Goal: Information Seeking & Learning: Learn about a topic

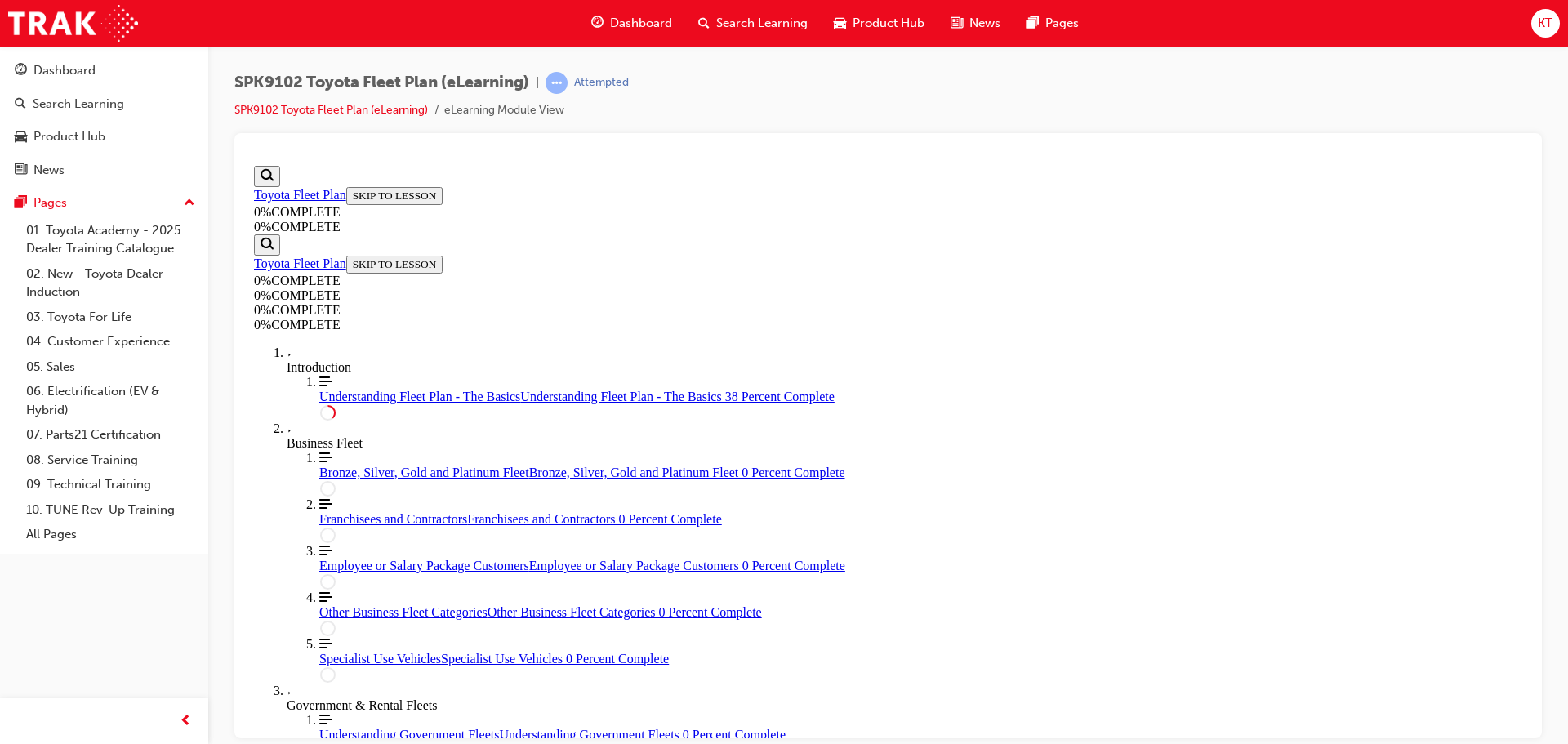
scroll to position [1527, 0]
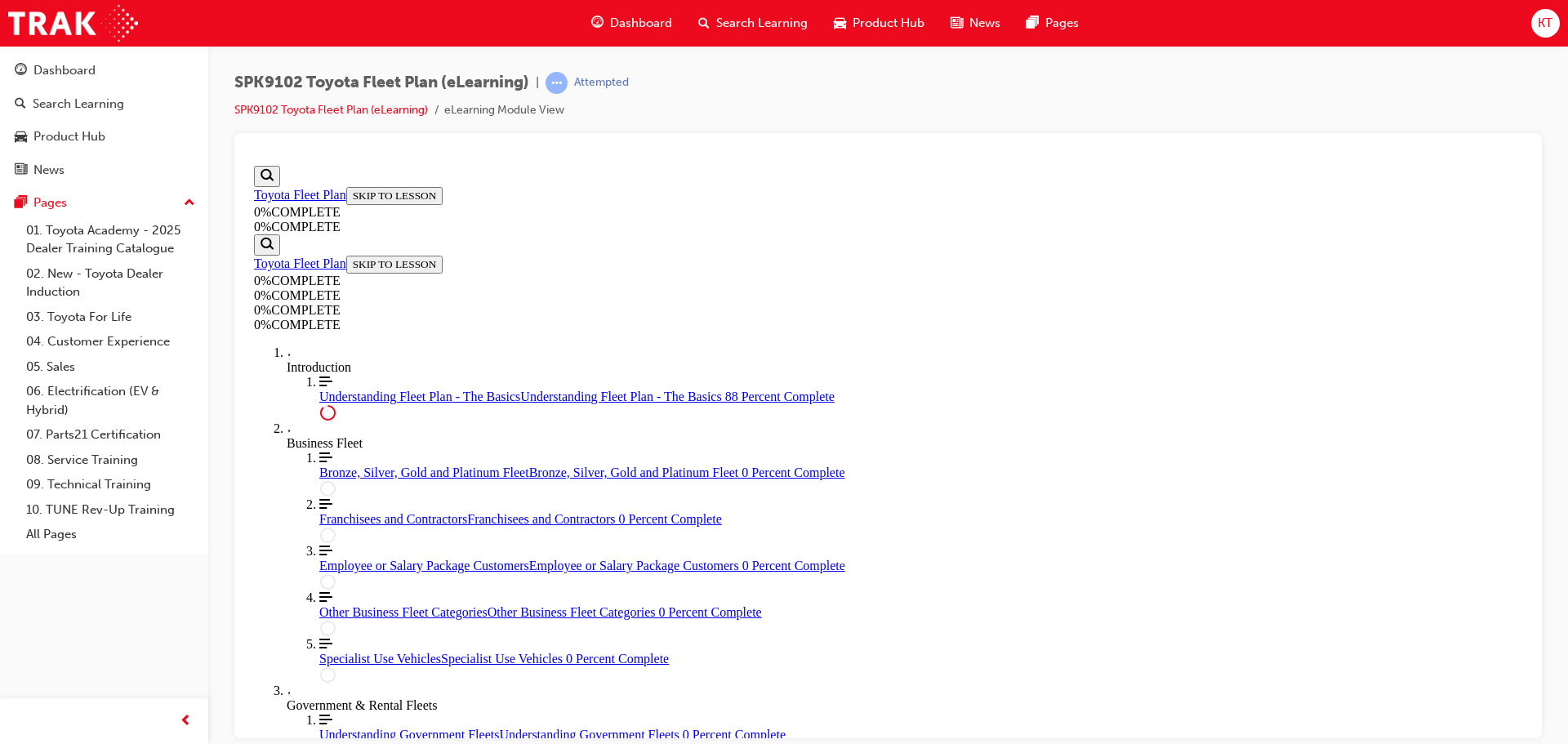
scroll to position [3725, 0]
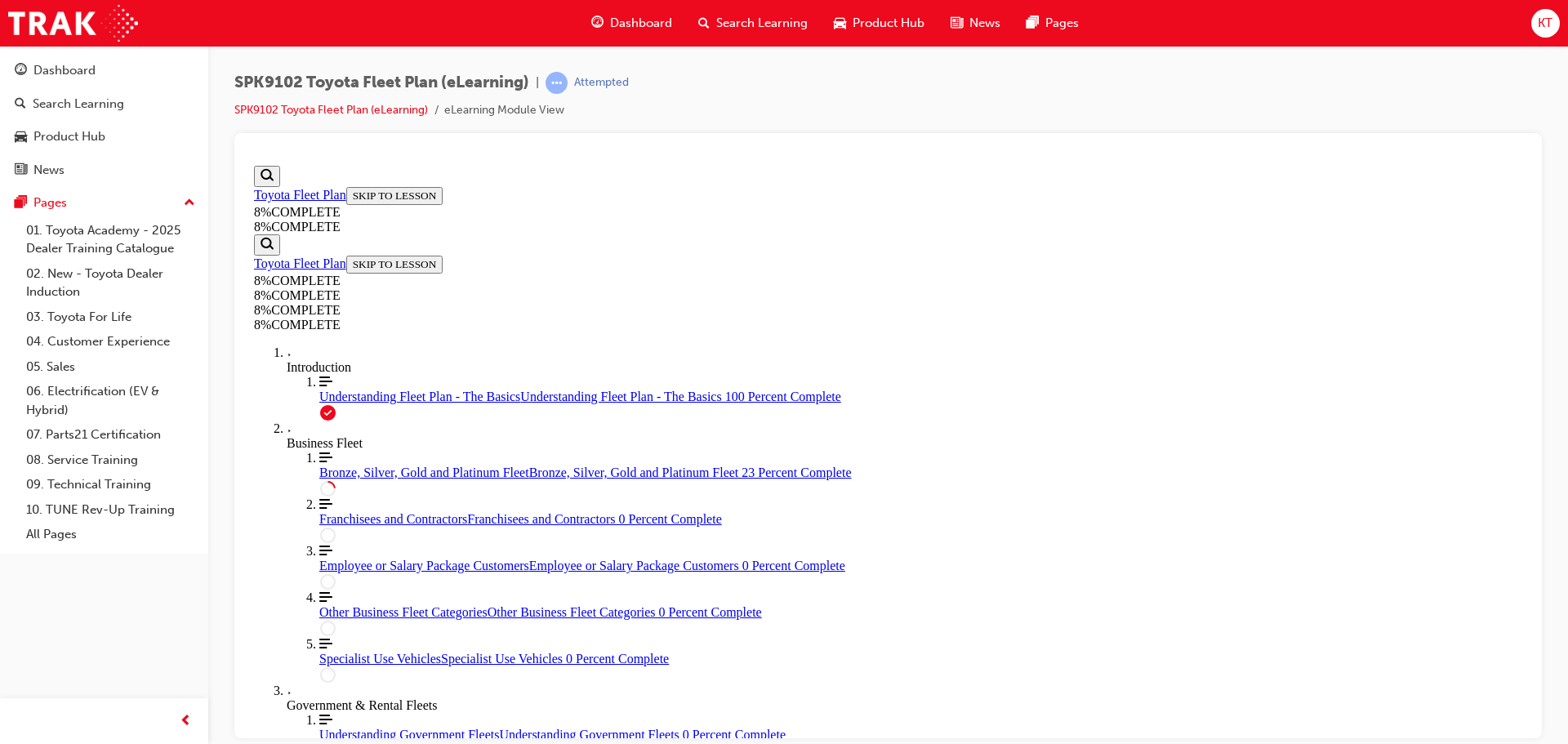
drag, startPoint x: 935, startPoint y: 599, endPoint x: 1035, endPoint y: 313, distance: 303.0
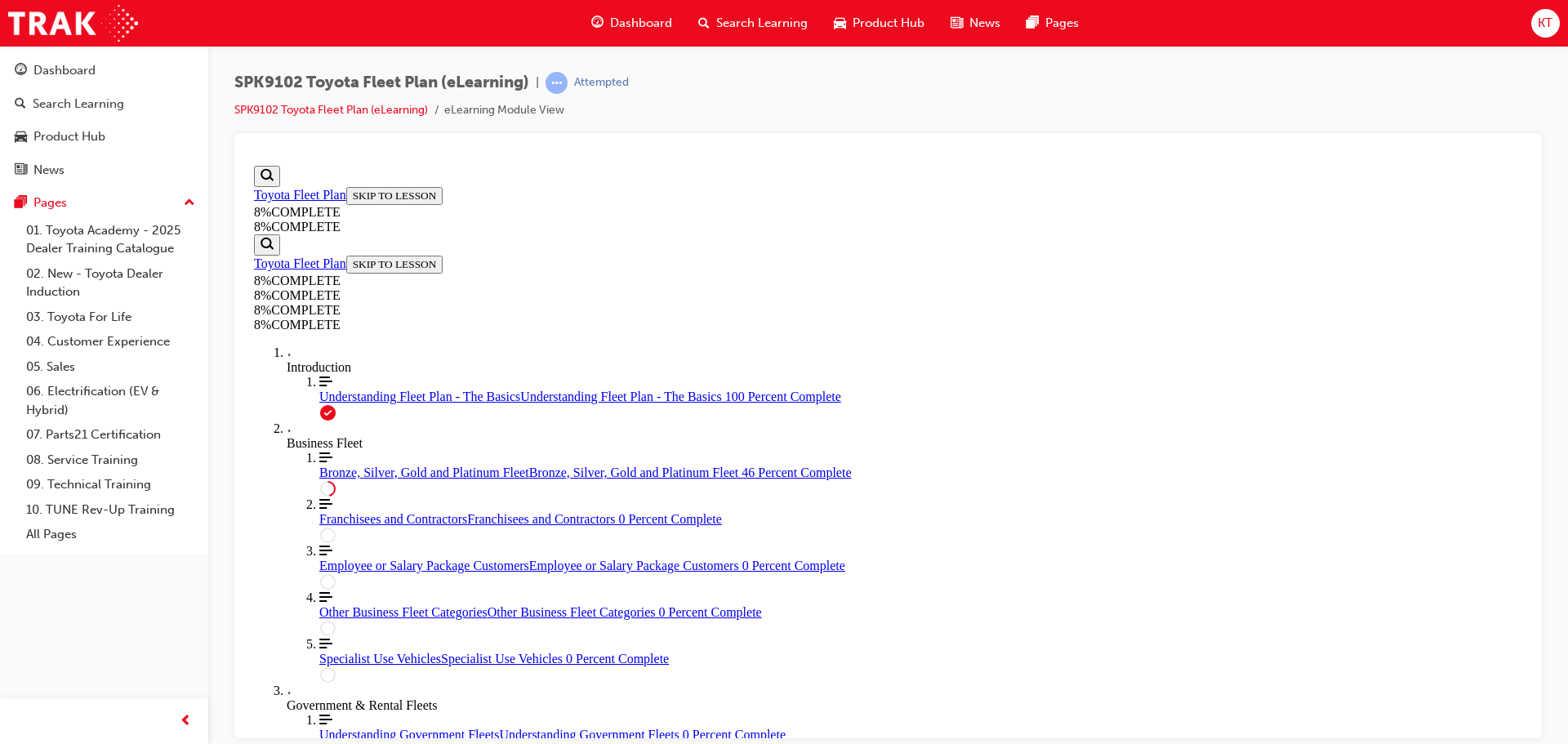
drag, startPoint x: 904, startPoint y: 412, endPoint x: 964, endPoint y: 611, distance: 207.8
drag, startPoint x: 901, startPoint y: 410, endPoint x: 962, endPoint y: 418, distance: 61.5
drag, startPoint x: 906, startPoint y: 491, endPoint x: 959, endPoint y: 481, distance: 53.9
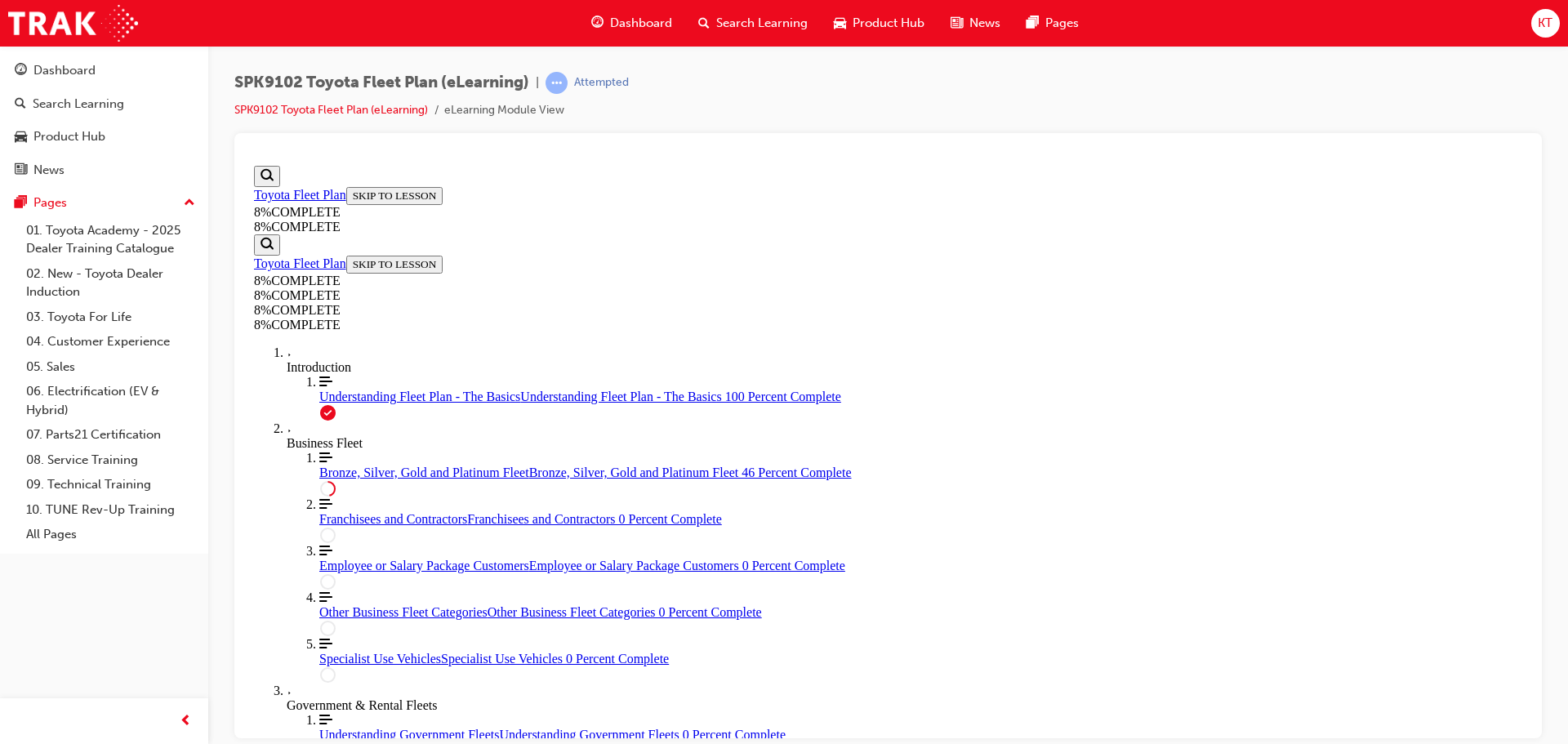
drag, startPoint x: 911, startPoint y: 443, endPoint x: 967, endPoint y: 452, distance: 56.7
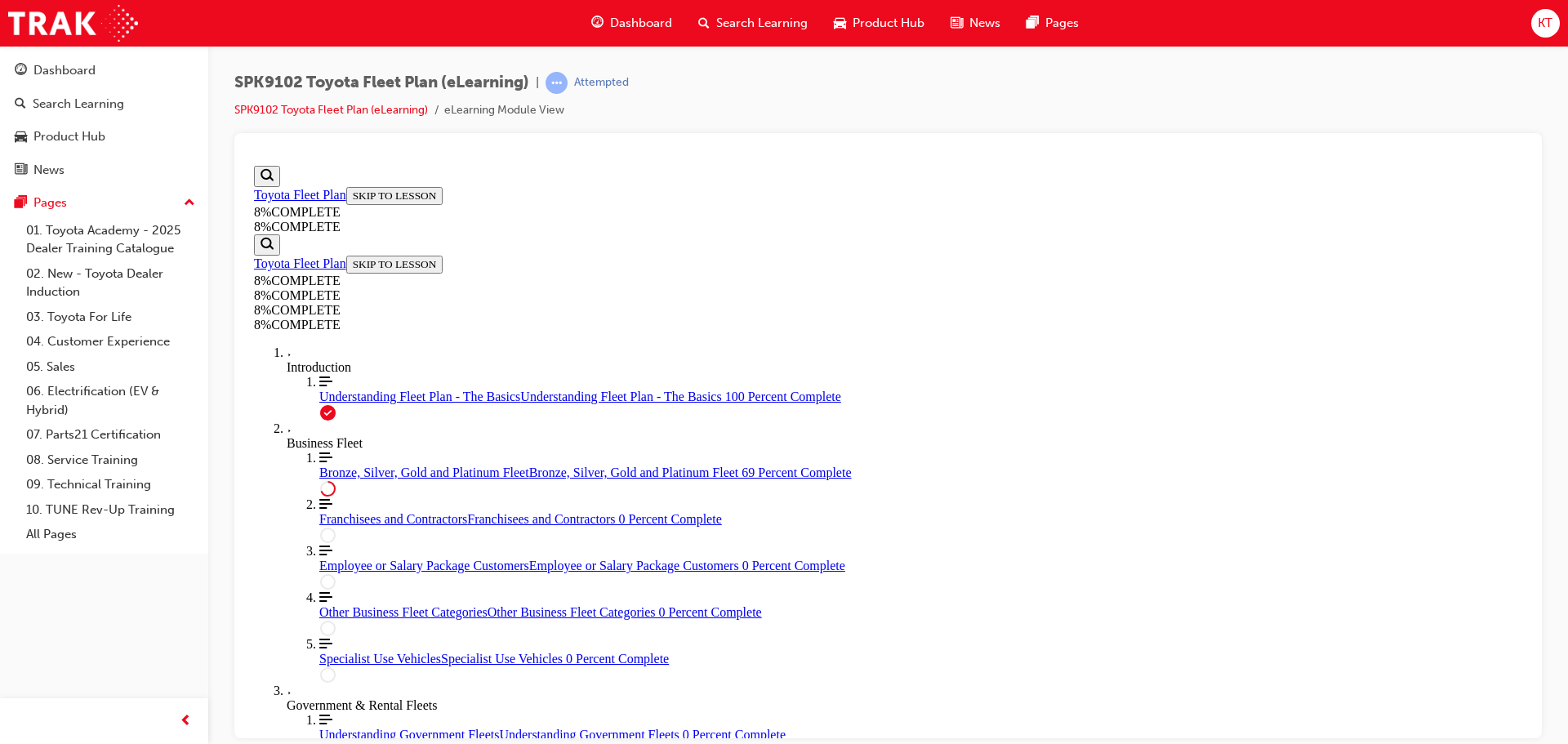
drag, startPoint x: 922, startPoint y: 676, endPoint x: 973, endPoint y: 676, distance: 51.0
drag, startPoint x: 922, startPoint y: 600, endPoint x: 982, endPoint y: 432, distance: 178.4
drag, startPoint x: 869, startPoint y: 580, endPoint x: 933, endPoint y: 580, distance: 64.0
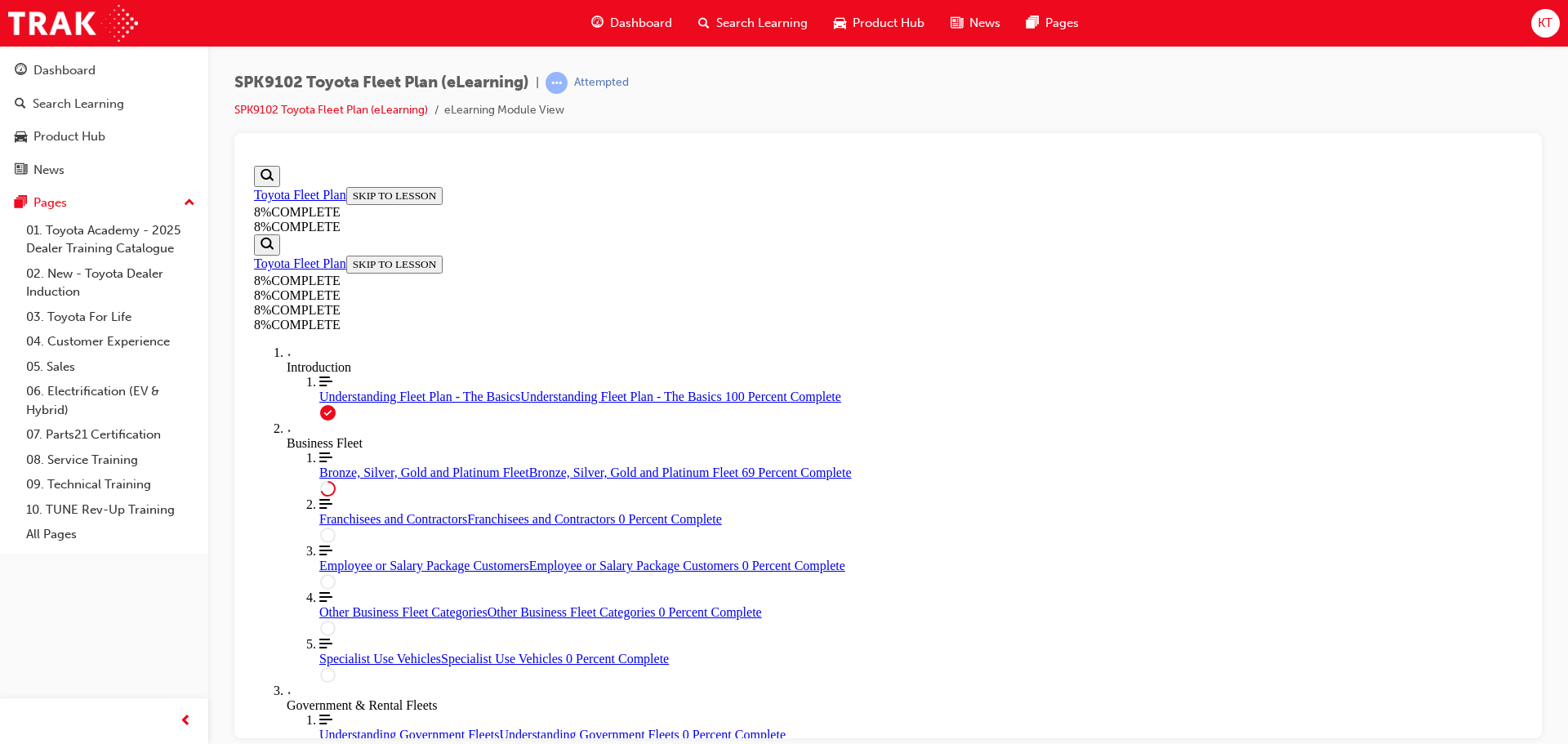
scroll to position [5531, 0]
drag, startPoint x: 933, startPoint y: 514, endPoint x: 996, endPoint y: 681, distance: 178.5
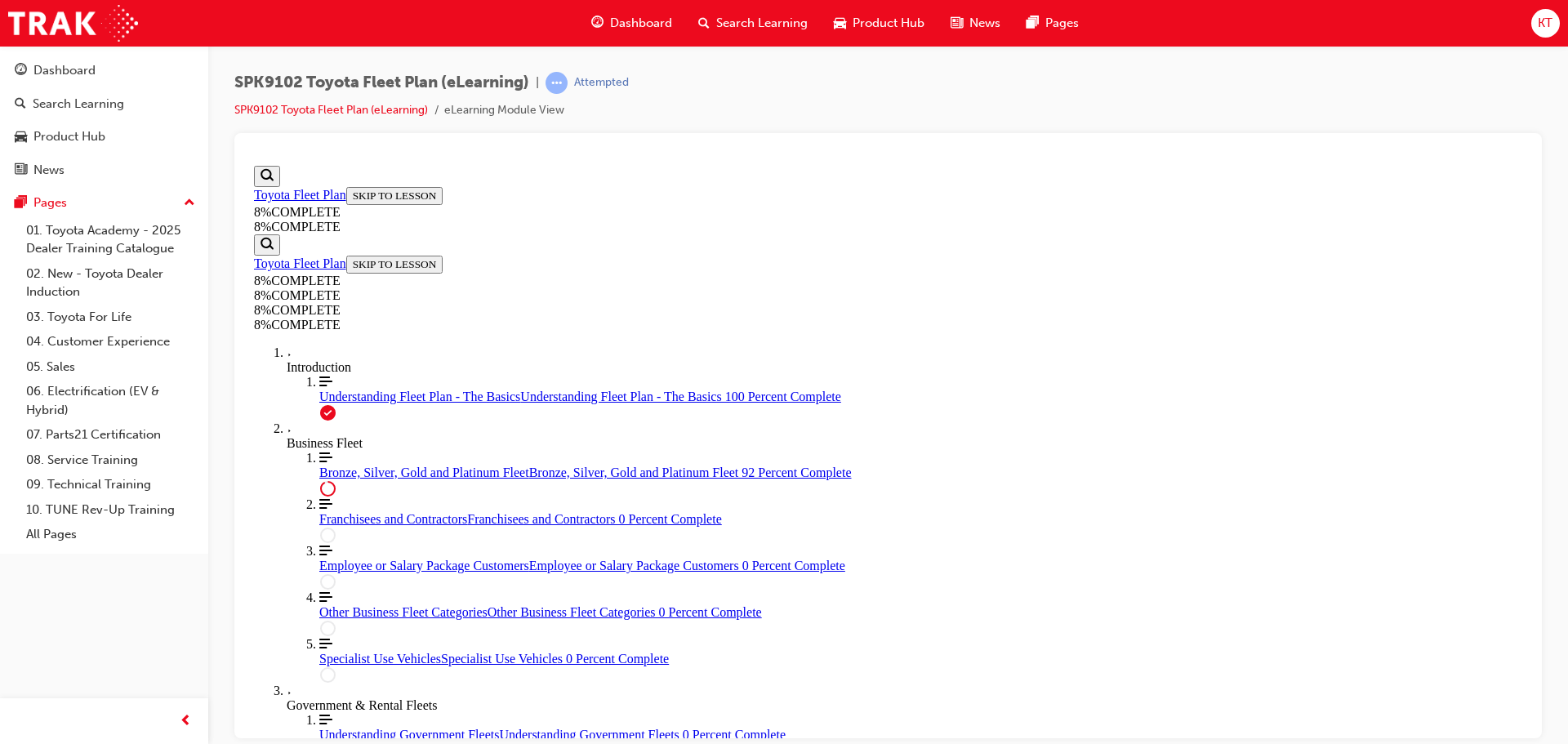
drag, startPoint x: 893, startPoint y: 536, endPoint x: 949, endPoint y: 627, distance: 106.9
drag, startPoint x: 897, startPoint y: 535, endPoint x: 968, endPoint y: 529, distance: 71.3
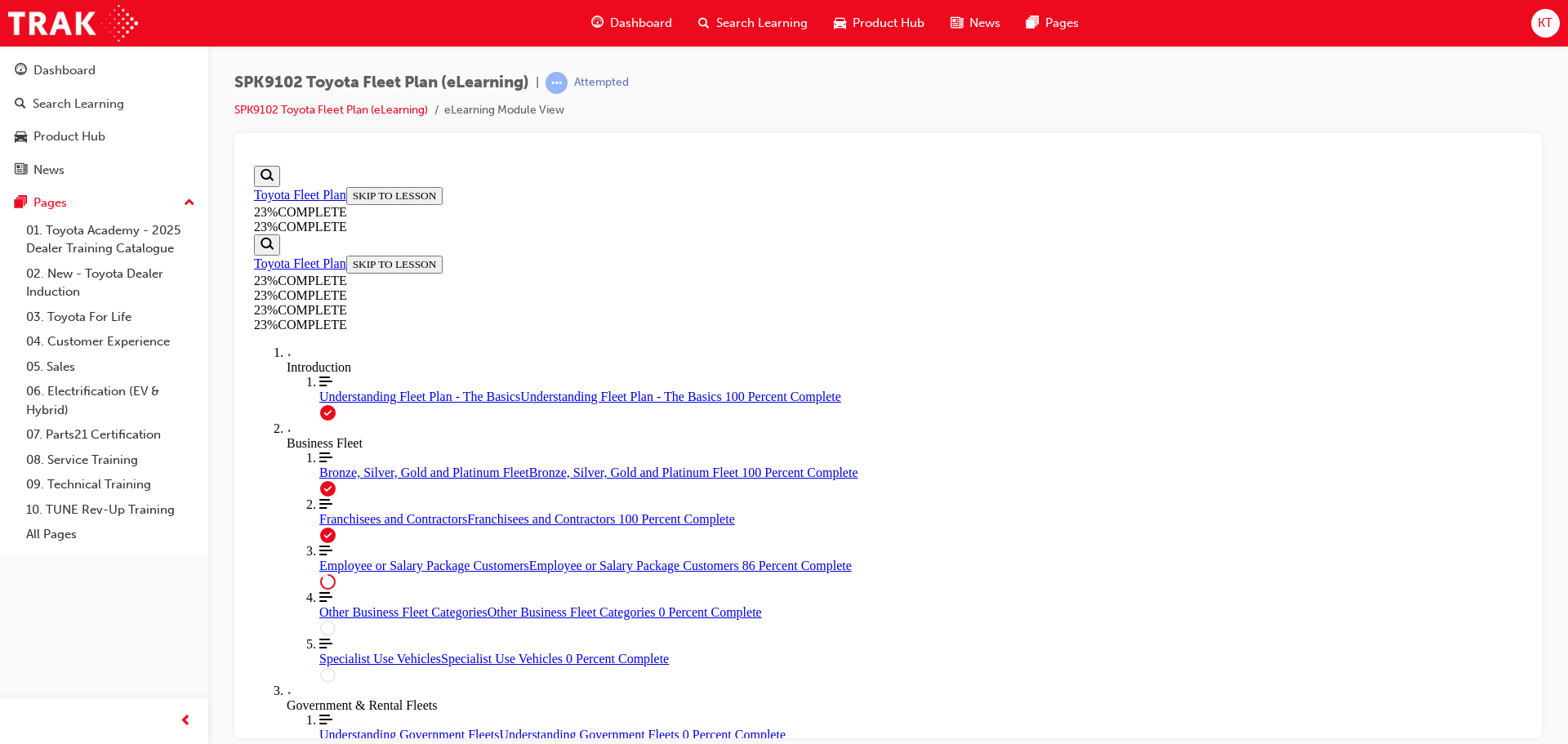
scroll to position [1855, 0]
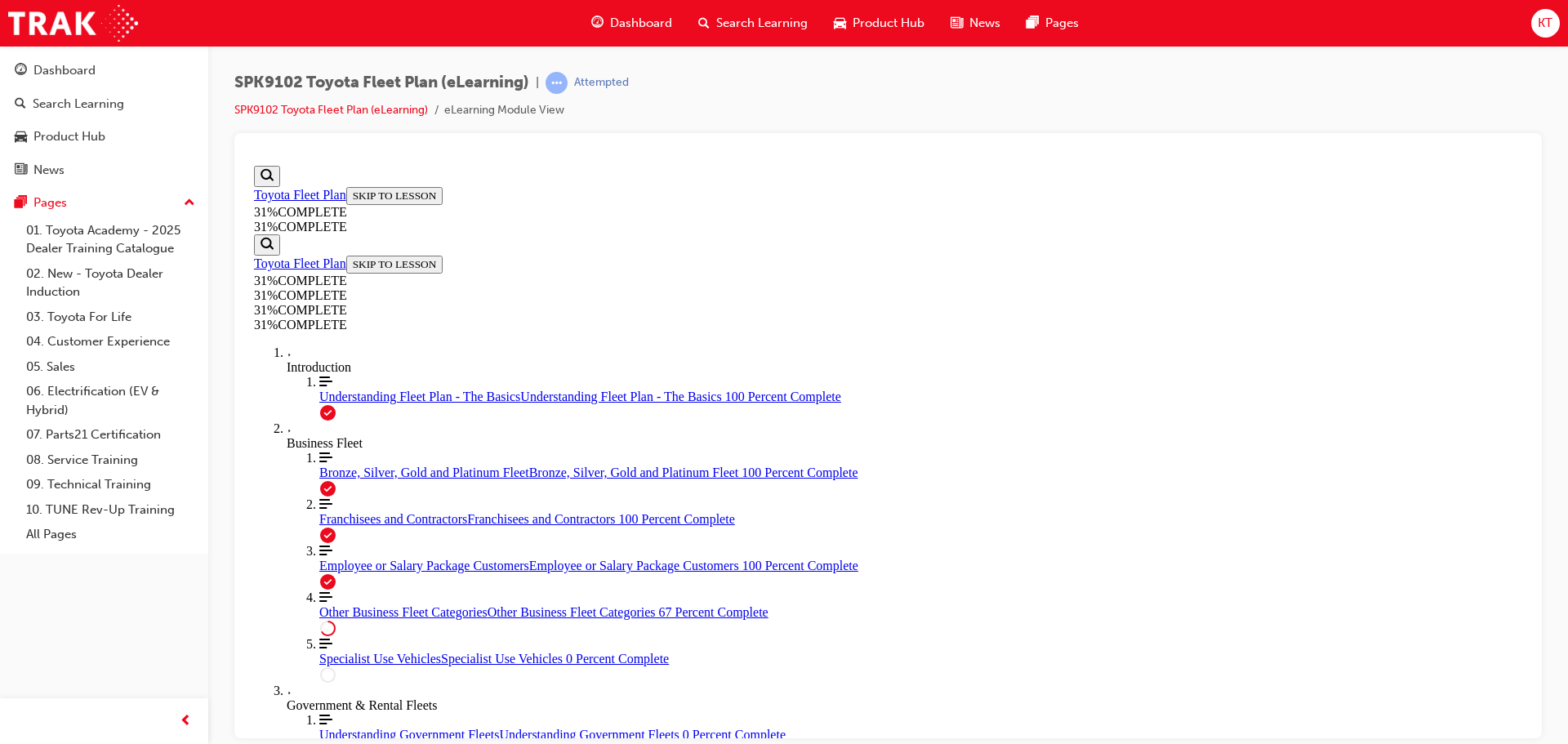
scroll to position [1649, 0]
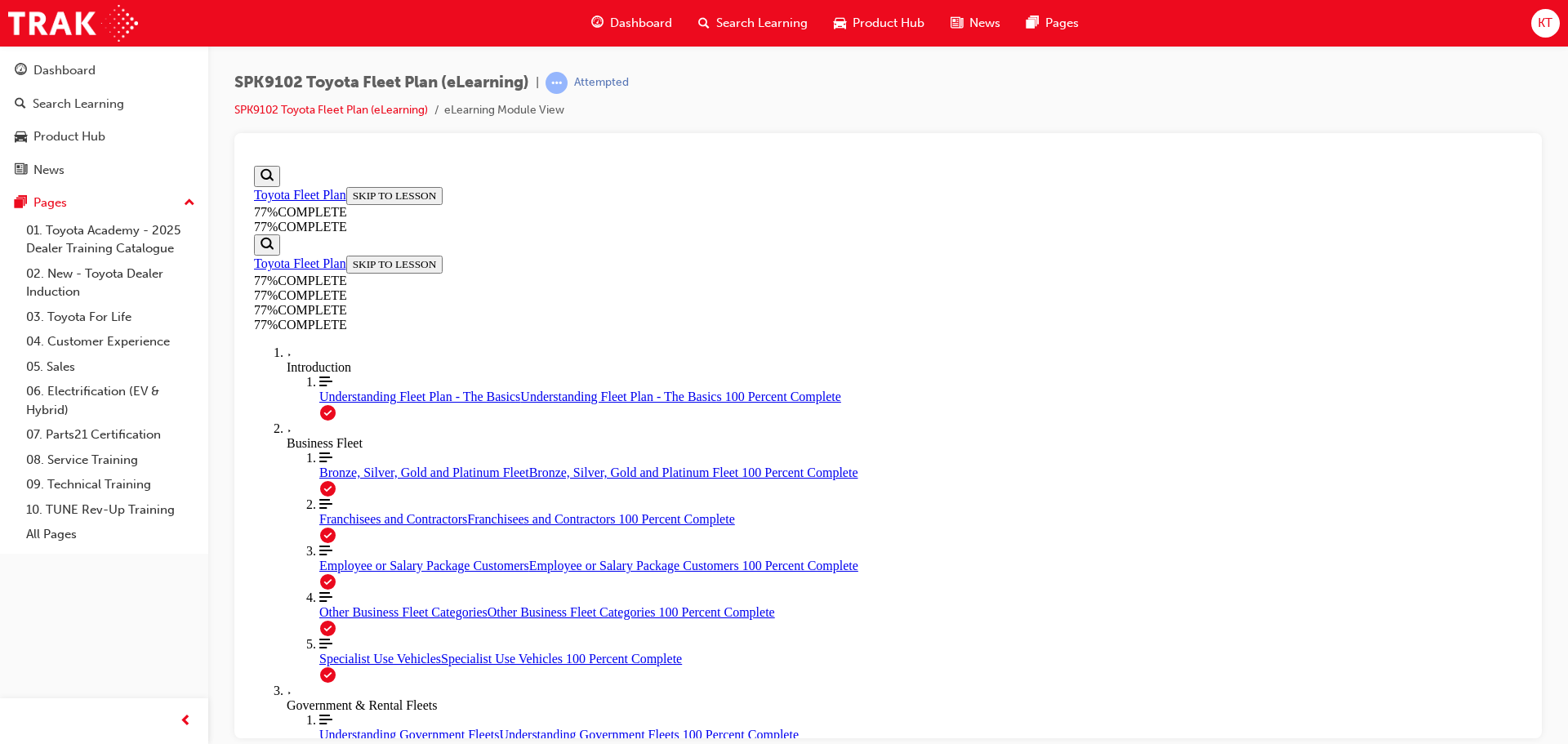
scroll to position [2917, 0]
